Goal: Task Accomplishment & Management: Manage account settings

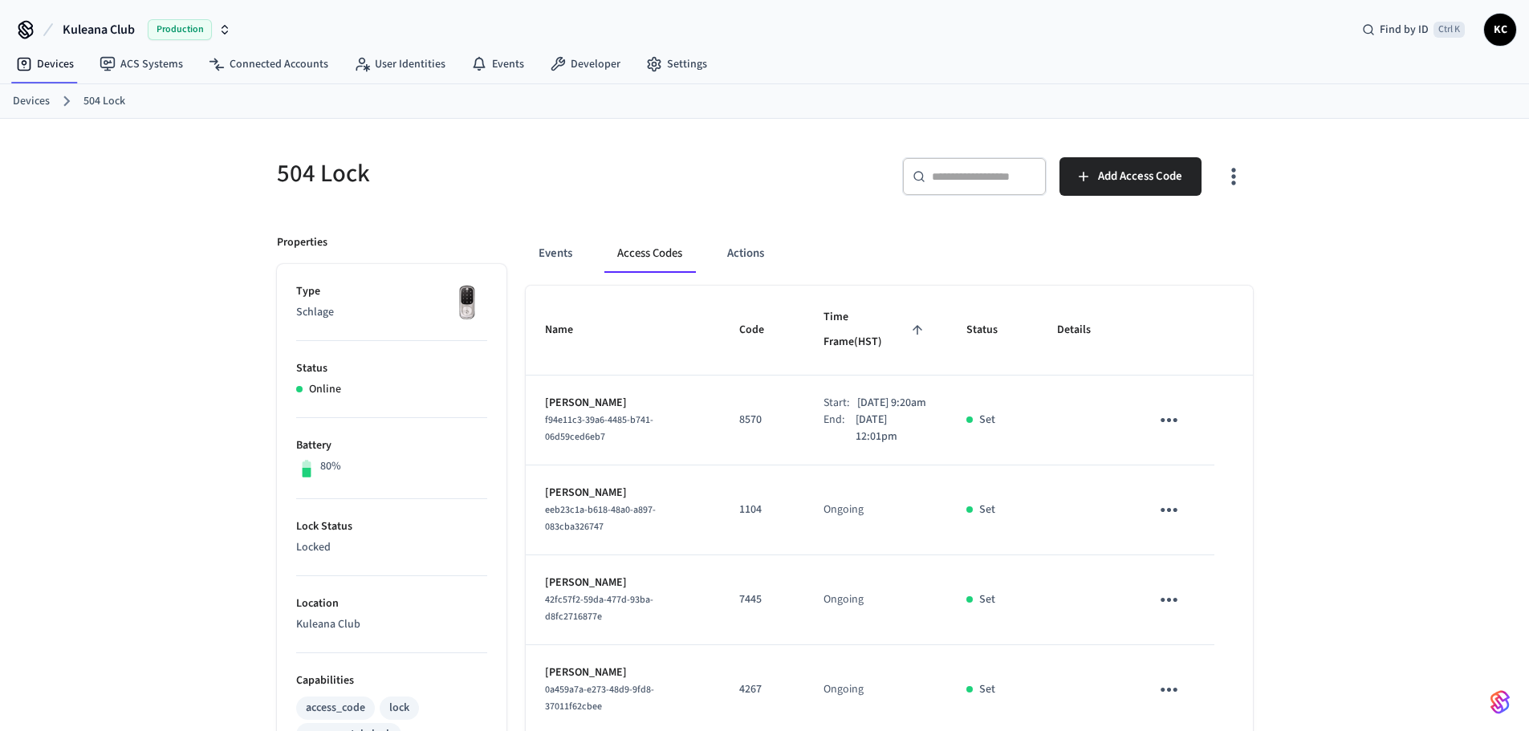
drag, startPoint x: 0, startPoint y: 0, endPoint x: 29, endPoint y: 104, distance: 108.3
click at [29, 104] on link "Devices" at bounding box center [31, 101] width 37 height 17
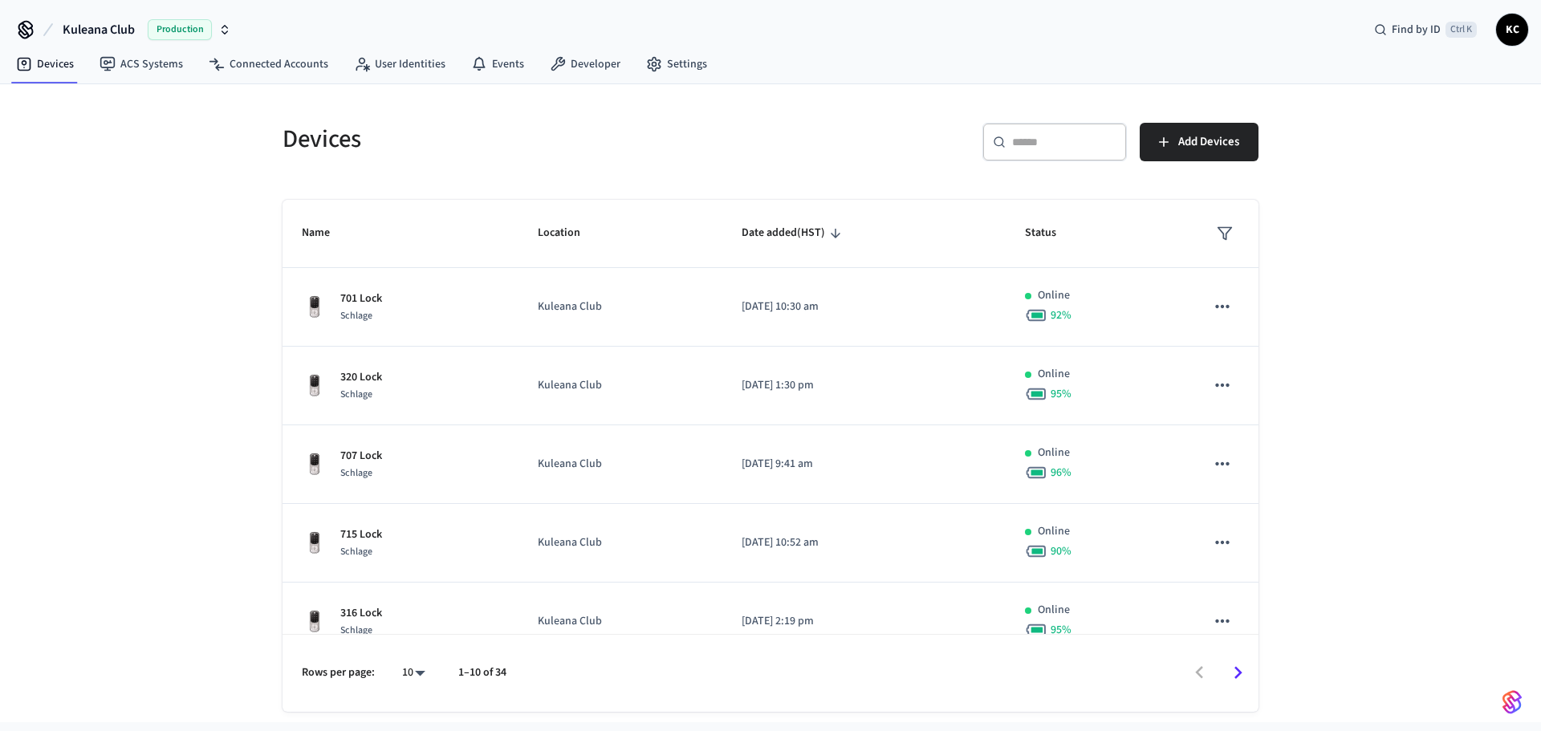
click at [1011, 142] on div "​ ​" at bounding box center [1055, 142] width 145 height 39
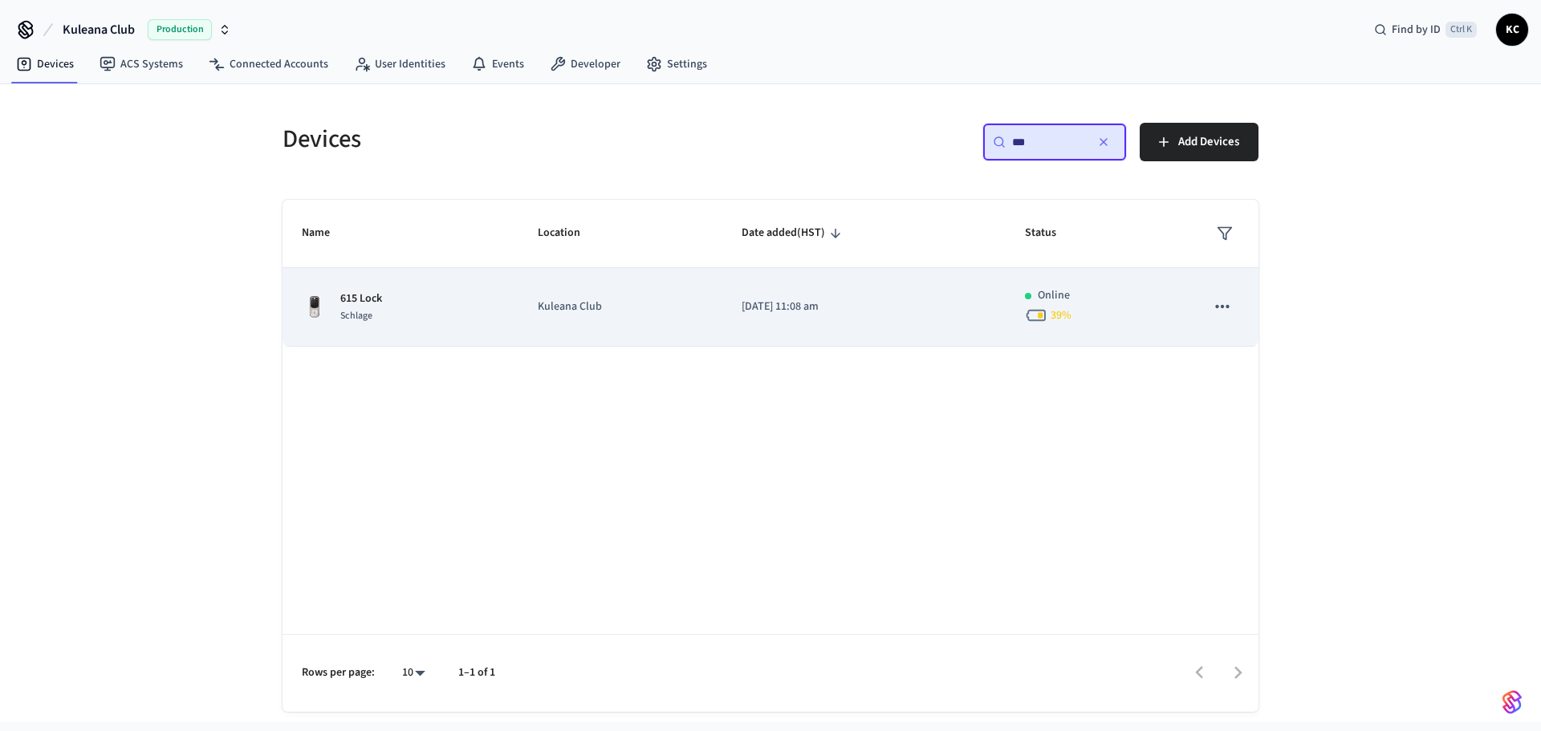
type input "***"
click at [820, 306] on p "[DATE] 11:08 am" at bounding box center [864, 307] width 245 height 17
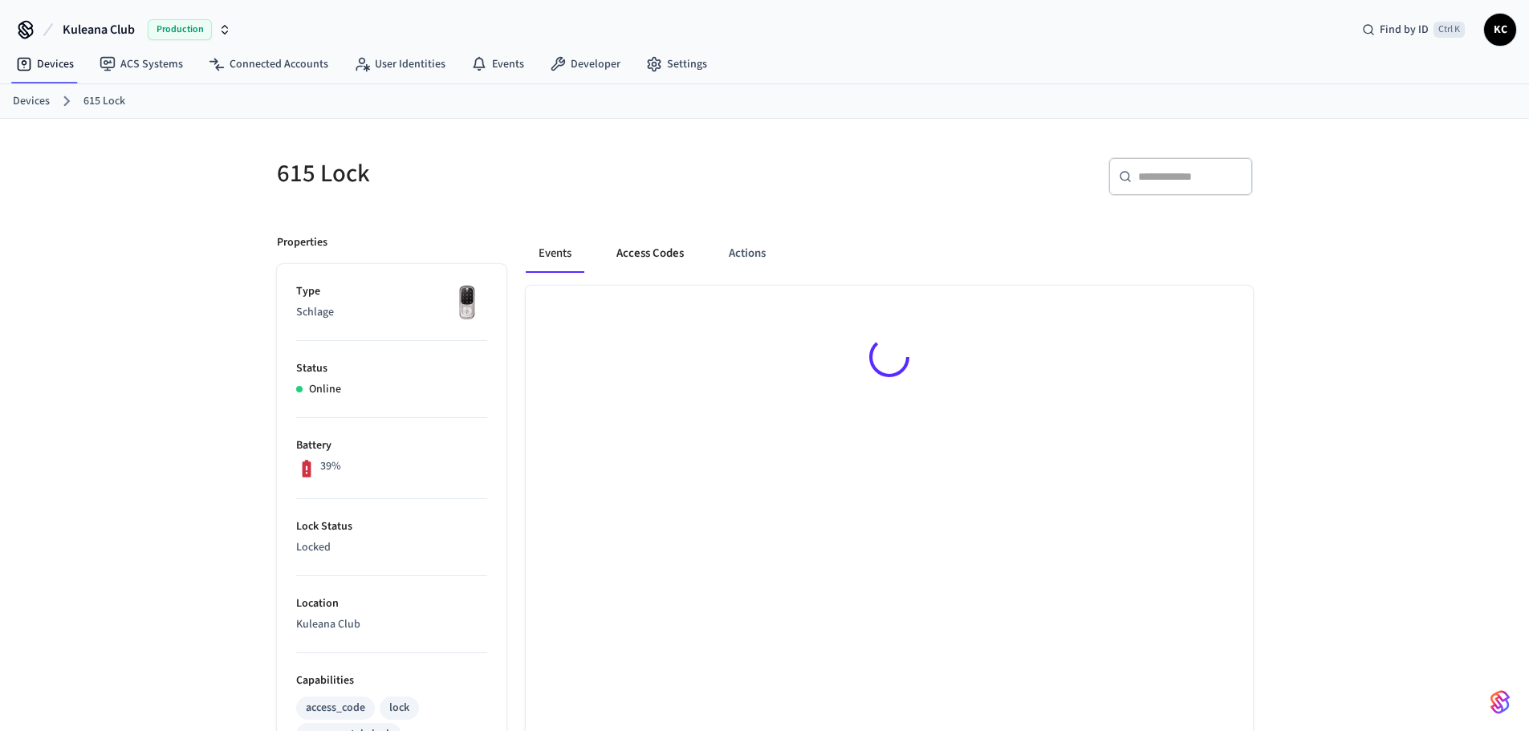
click at [649, 252] on button "Access Codes" at bounding box center [650, 253] width 93 height 39
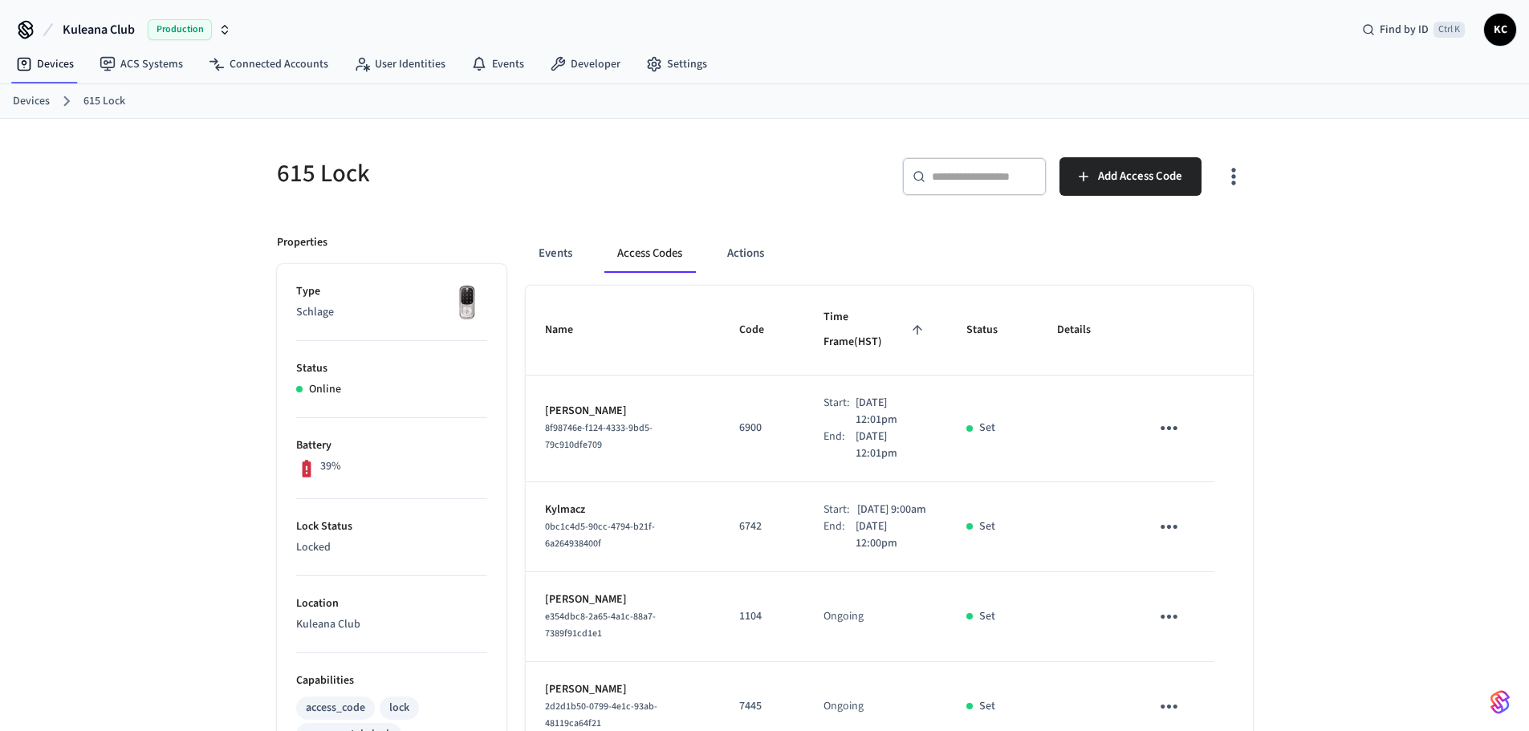
drag, startPoint x: 1325, startPoint y: 463, endPoint x: 1342, endPoint y: 414, distance: 51.8
click at [1325, 463] on div "615 Lock ​ ​ Add Access Code Properties Type Schlage Status Online Battery 39% …" at bounding box center [764, 744] width 1529 height 1251
click at [39, 100] on link "Devices" at bounding box center [31, 101] width 37 height 17
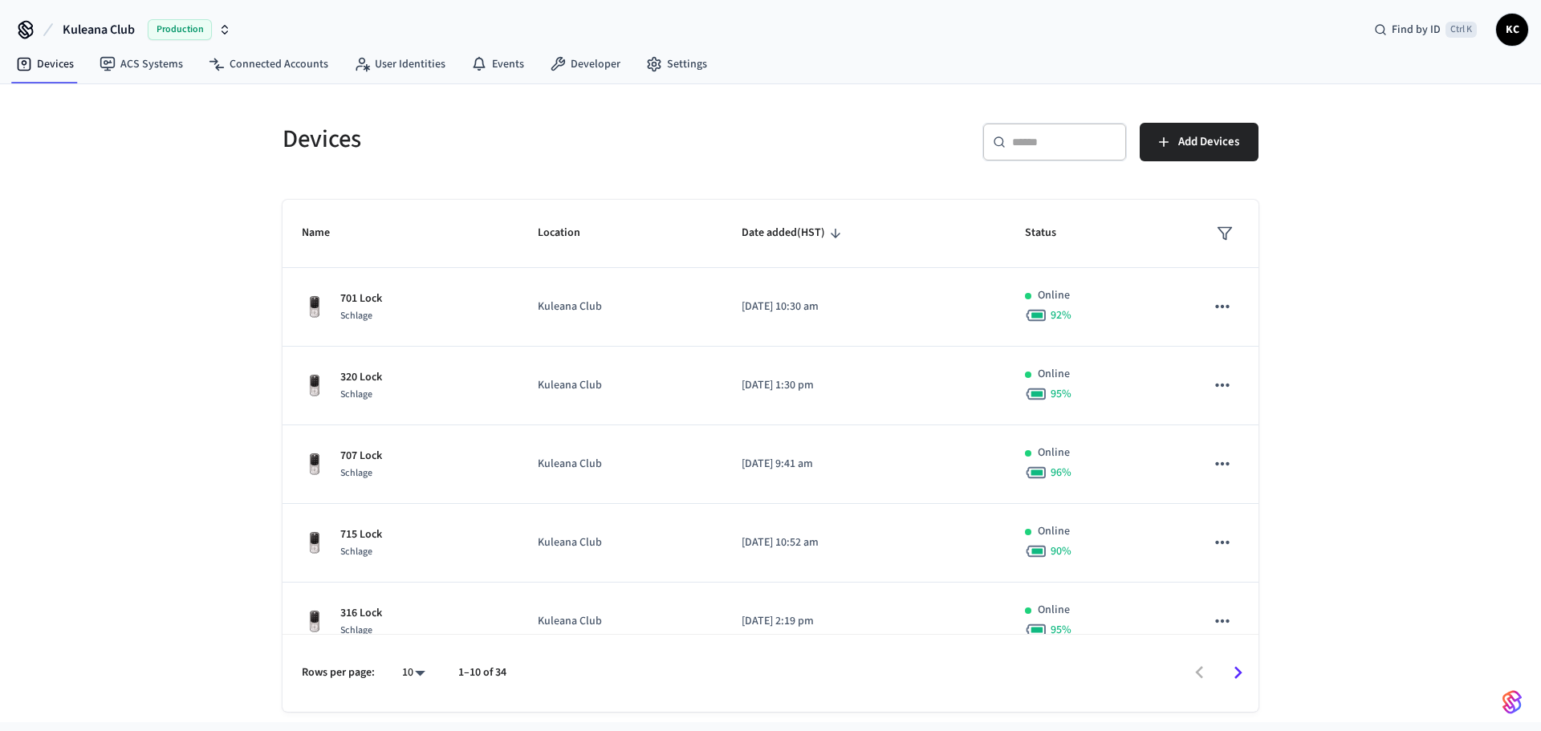
click at [1025, 142] on input "text" at bounding box center [1064, 142] width 104 height 16
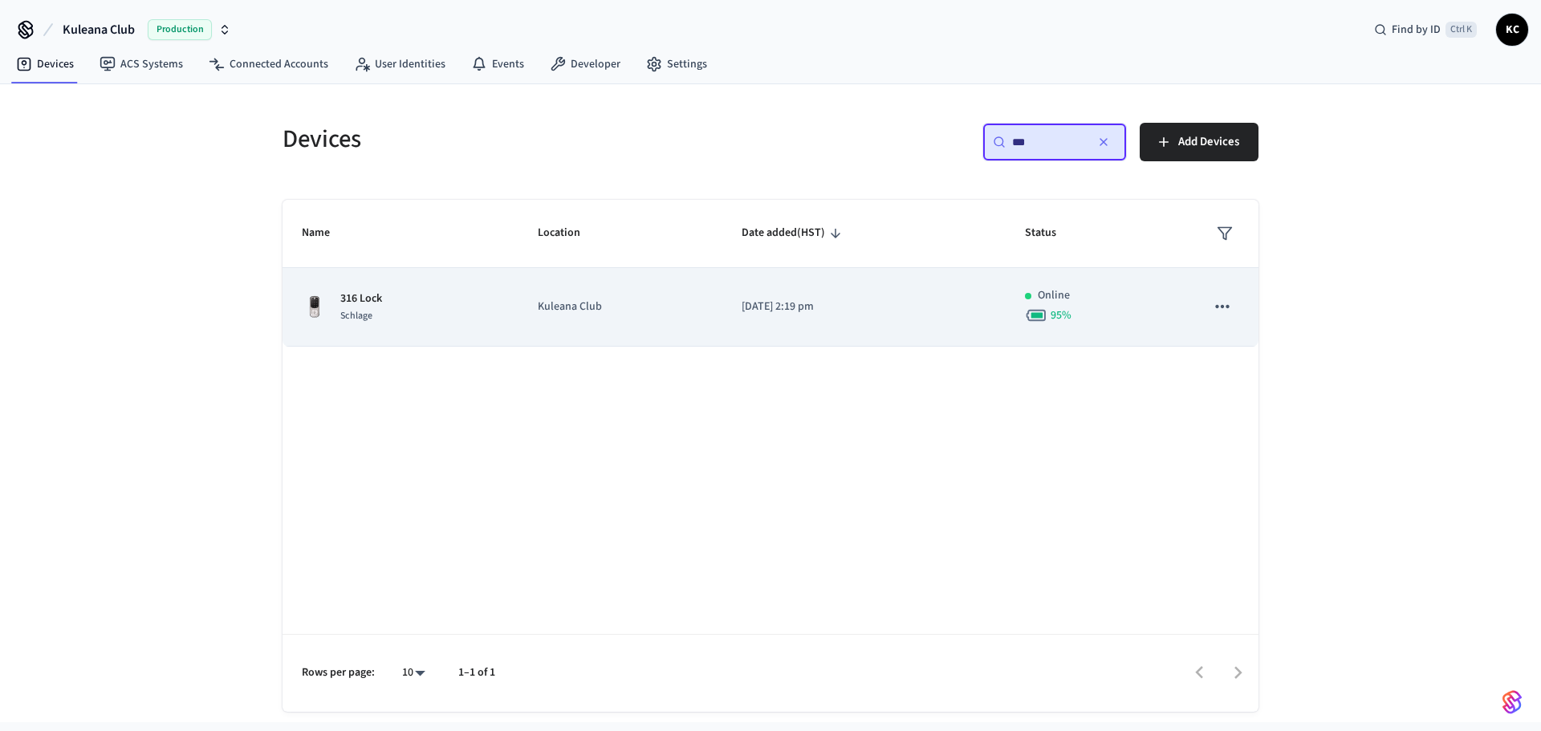
type input "***"
click at [791, 299] on p "[DATE] 2:19 pm" at bounding box center [864, 307] width 245 height 17
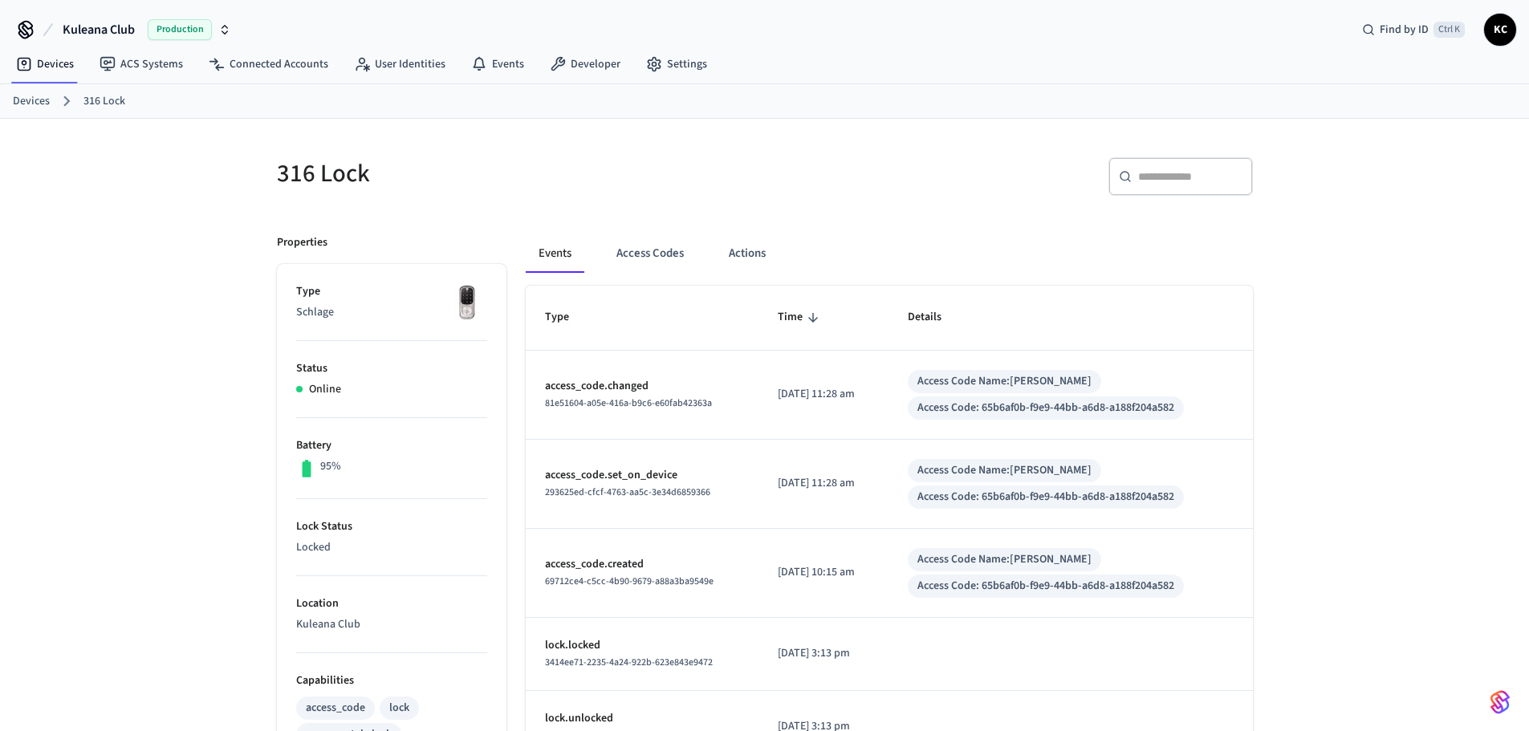
click at [30, 104] on link "Devices" at bounding box center [31, 101] width 37 height 17
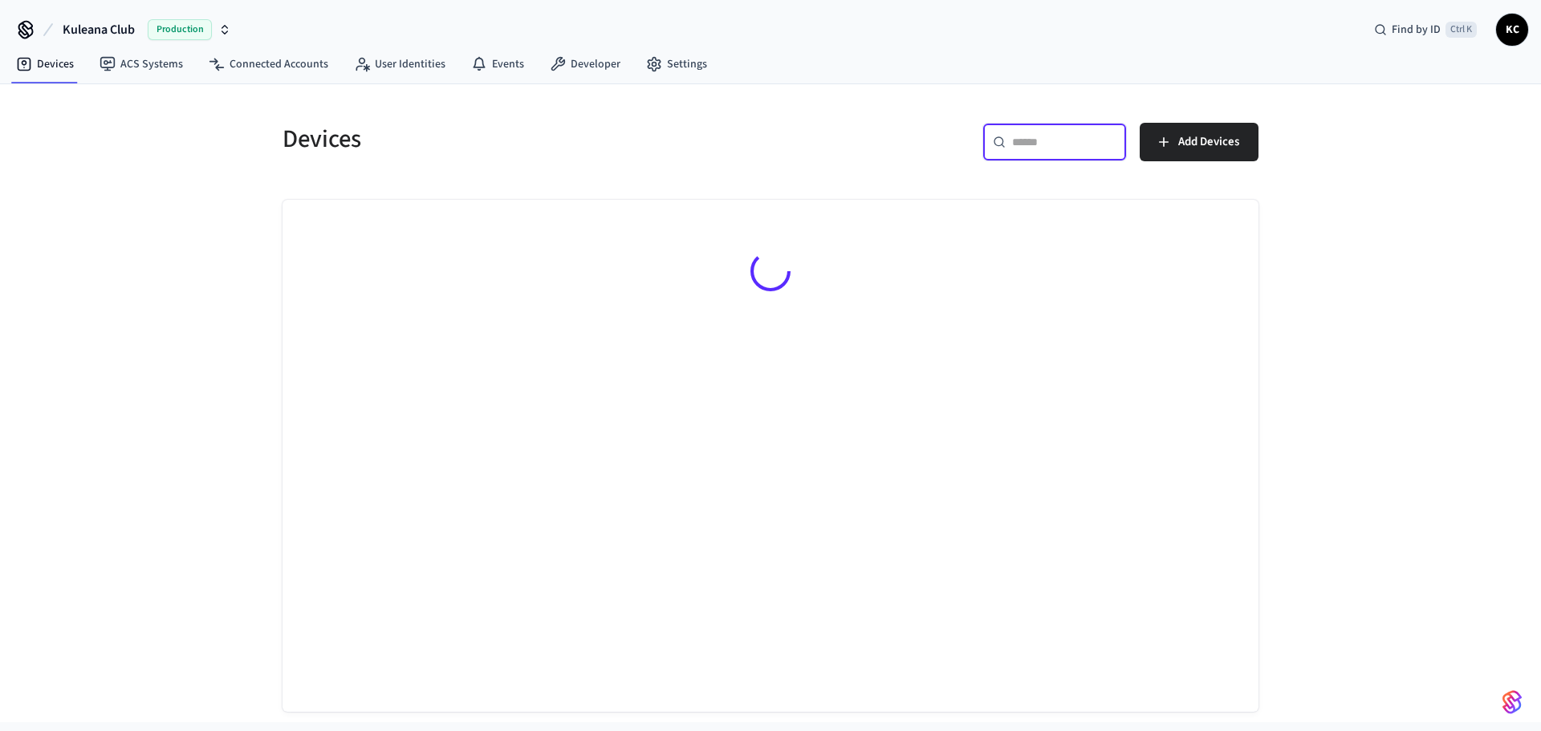
click at [1053, 146] on input "text" at bounding box center [1064, 142] width 104 height 16
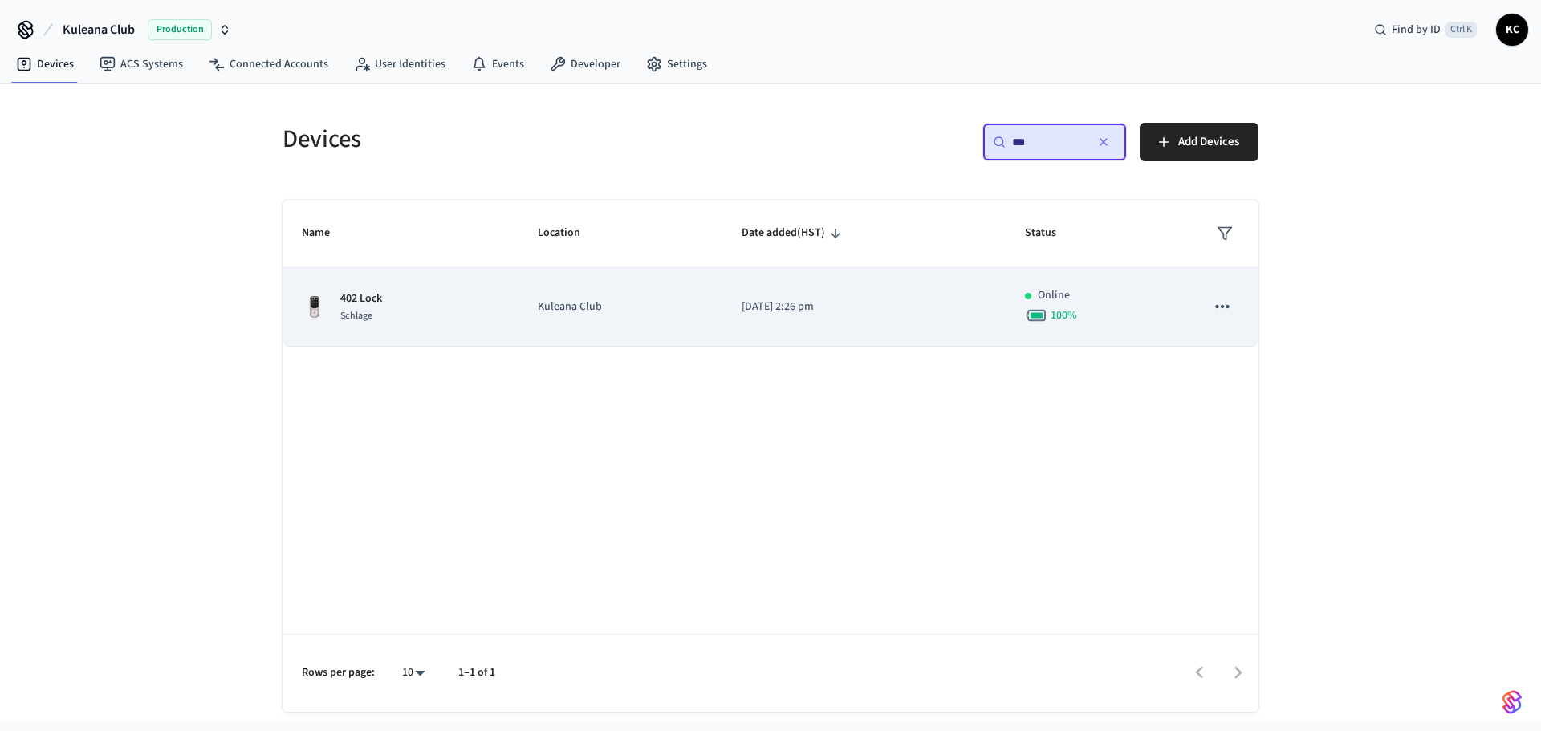
type input "***"
click at [801, 313] on p "[DATE] 2:26 pm" at bounding box center [864, 307] width 245 height 17
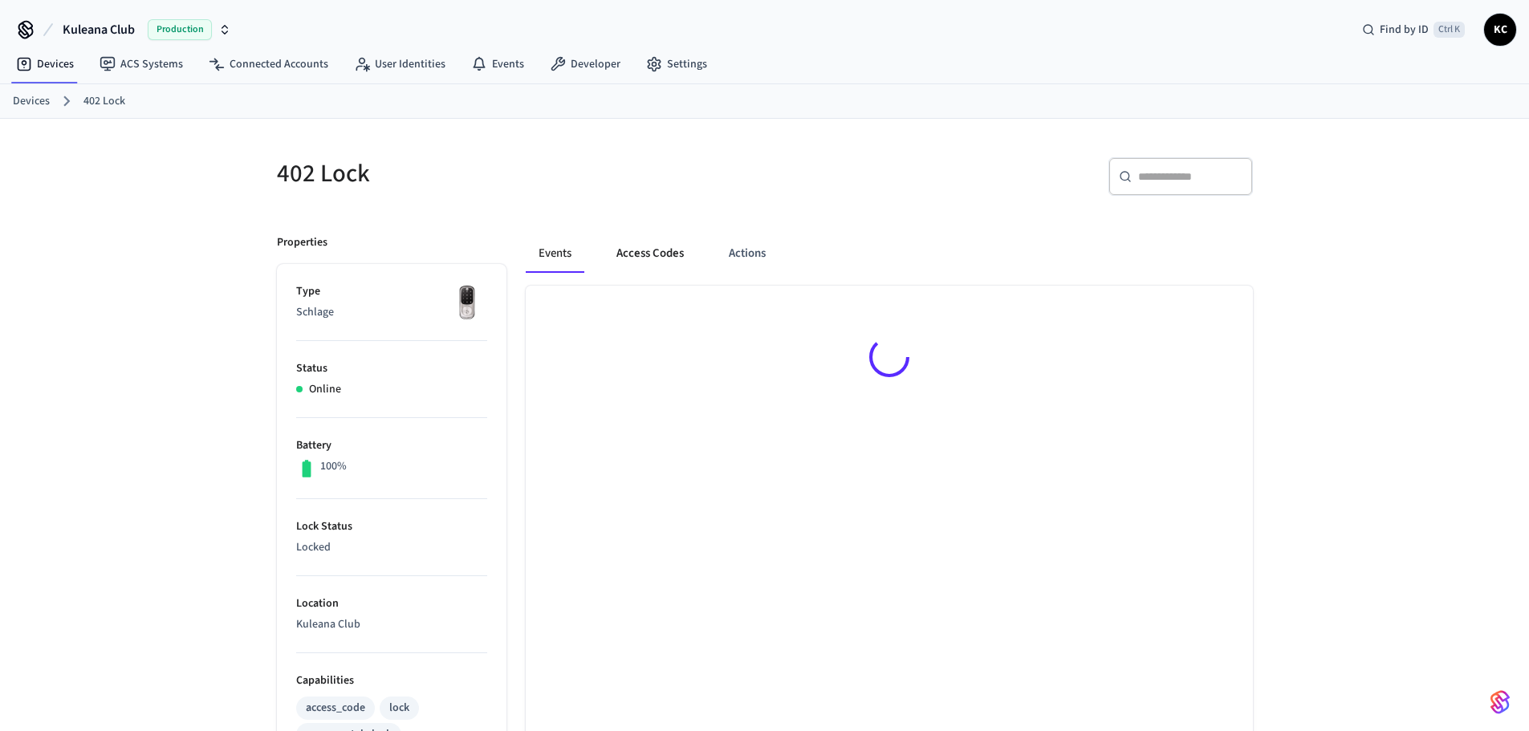
click at [657, 246] on button "Access Codes" at bounding box center [650, 253] width 93 height 39
